Goal: Task Accomplishment & Management: Manage account settings

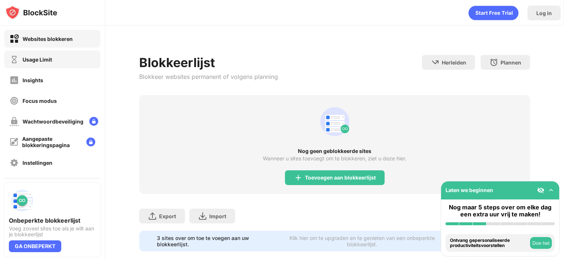
click at [74, 66] on div "Usage Limit" at bounding box center [52, 60] width 96 height 18
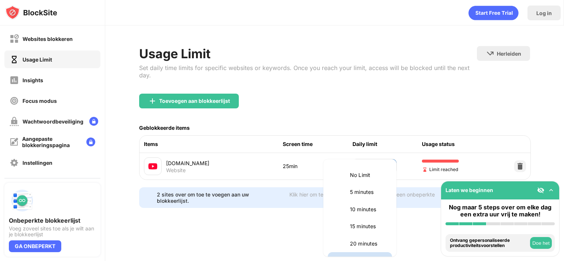
click at [361, 166] on body "Websites blokkeren Usage Limit Insights Focus modus Wachtwoordbeveiliging Aange…" at bounding box center [282, 130] width 564 height 261
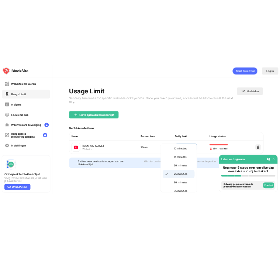
scroll to position [41, 0]
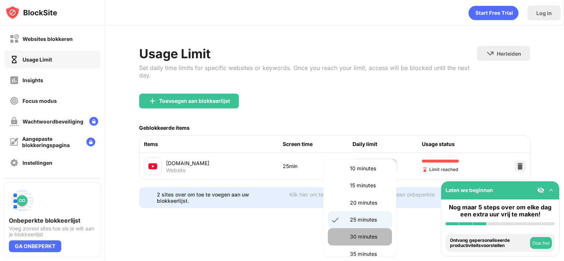
click at [359, 234] on p "30 minutes" at bounding box center [369, 237] width 38 height 8
type input "**"
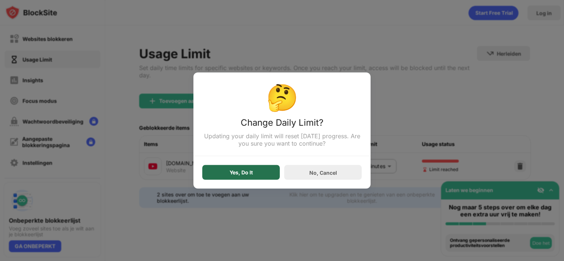
click at [254, 171] on div "Yes, Do It" at bounding box center [240, 172] width 77 height 15
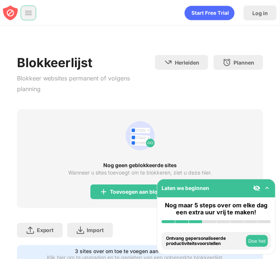
click at [29, 12] on img at bounding box center [28, 12] width 7 height 7
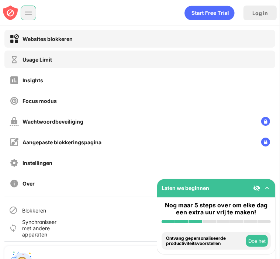
click at [47, 65] on div "Usage Limit" at bounding box center [139, 60] width 271 height 18
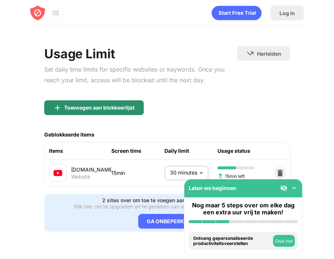
scroll to position [1, 0]
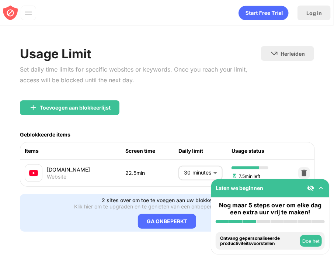
click at [189, 164] on body "Laten we beginnen Nog maar 5 steps over om elke dag een extra uur vrij te maken…" at bounding box center [167, 129] width 334 height 259
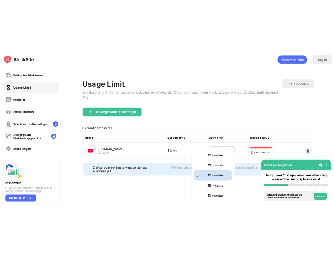
scroll to position [0, 0]
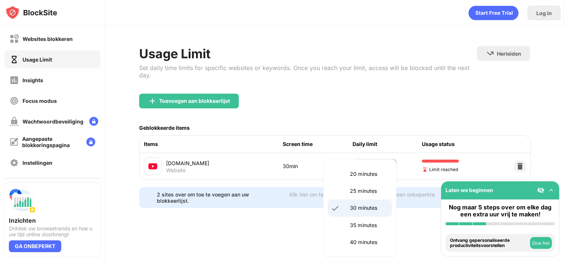
click at [280, 104] on div at bounding box center [282, 130] width 564 height 261
